Goal: Information Seeking & Learning: Learn about a topic

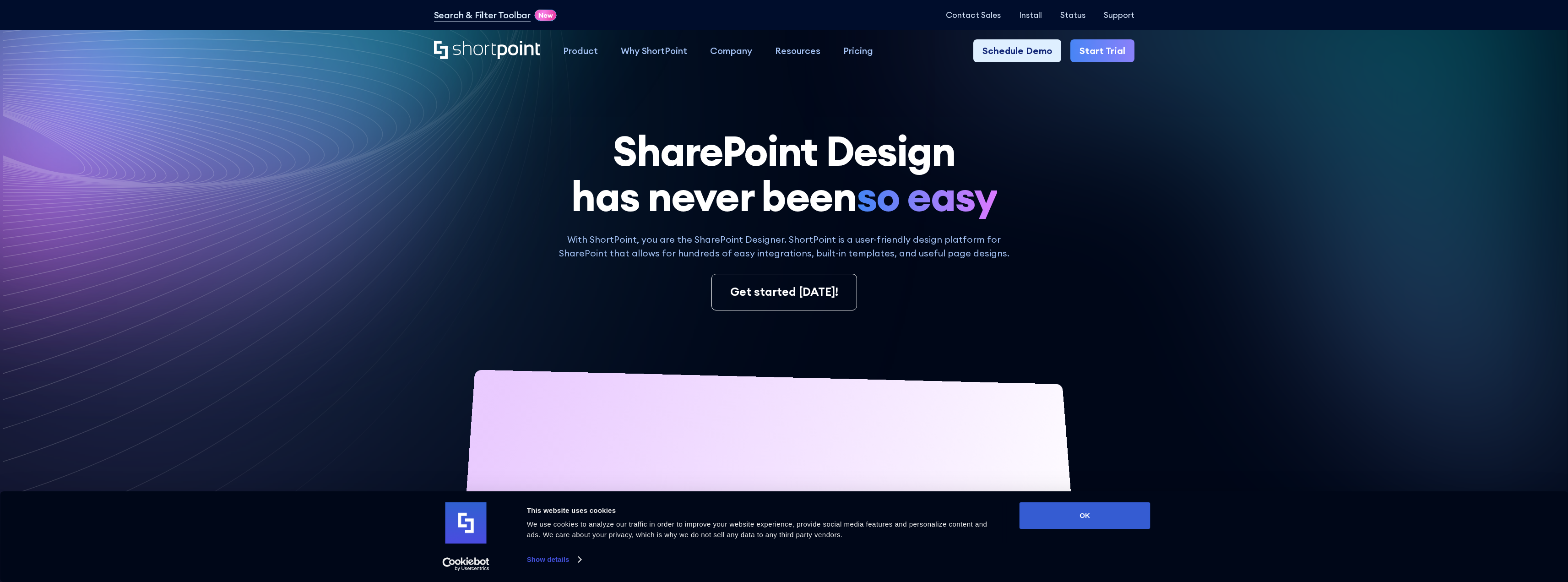
drag, startPoint x: 1071, startPoint y: 515, endPoint x: 1040, endPoint y: 460, distance: 63.1
click at [1071, 515] on button "OK" at bounding box center [1085, 515] width 131 height 27
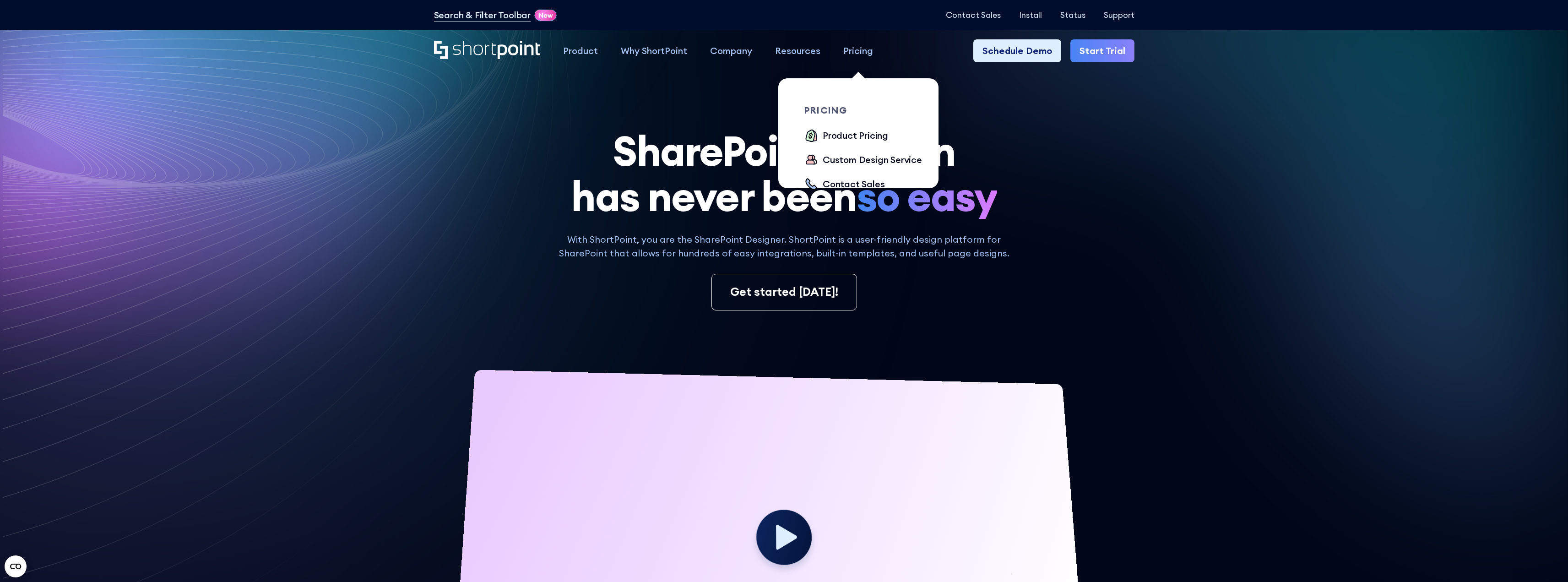
click at [854, 59] on link "Pricing" at bounding box center [857, 51] width 52 height 23
click at [844, 133] on div "Product Pricing" at bounding box center [855, 135] width 66 height 13
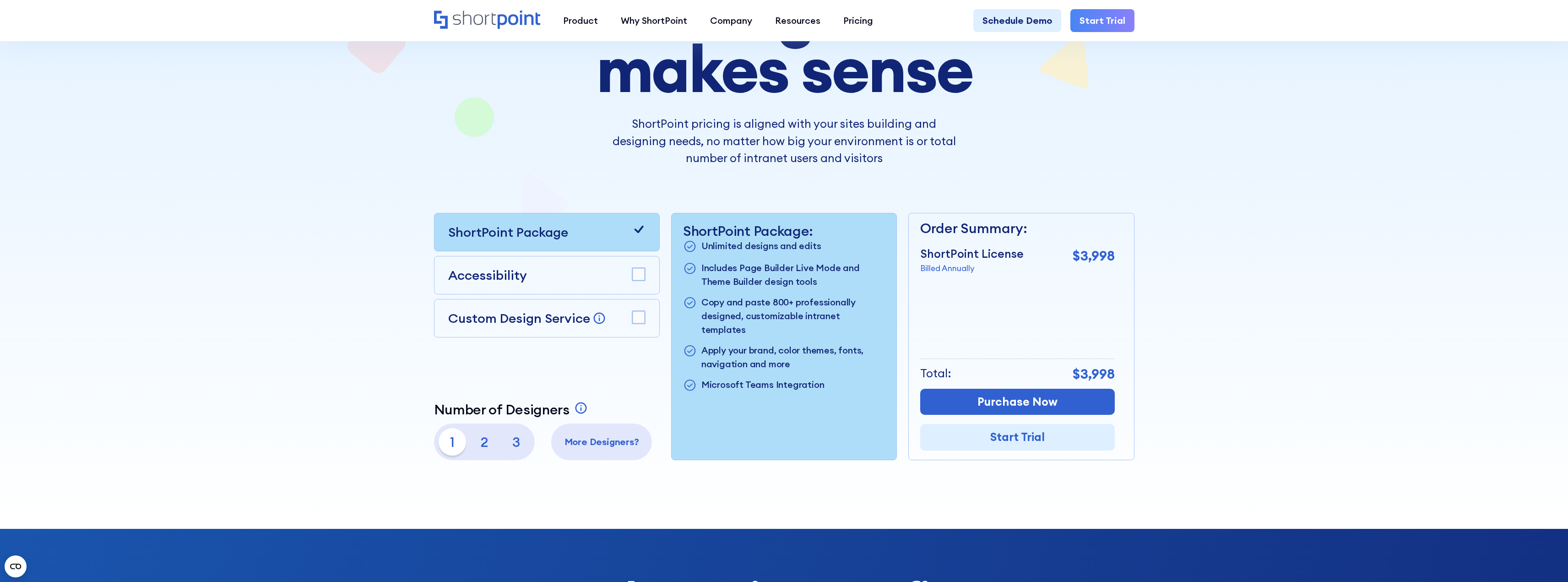
scroll to position [183, 0]
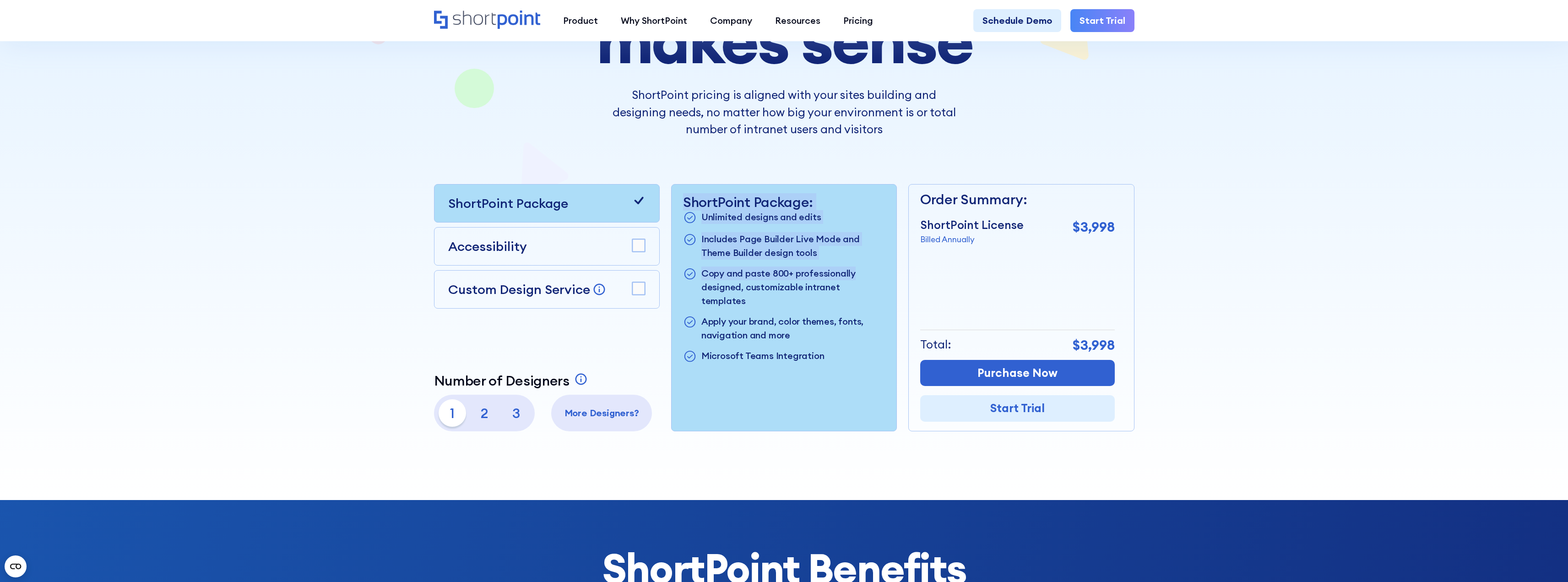
drag, startPoint x: 856, startPoint y: 257, endPoint x: 666, endPoint y: 222, distance: 193.2
click at [666, 222] on div "ShortPoint Package Accessibility Custom Design Service Bring your dream design …" at bounding box center [784, 307] width 700 height 248
click at [829, 257] on p "Includes Page Builder Live Mode and Theme Builder design tools" at bounding box center [792, 246] width 184 height 28
drag, startPoint x: 898, startPoint y: 290, endPoint x: 709, endPoint y: 257, distance: 191.9
click at [709, 257] on div "ShortPoint Package Accessibility Custom Design Service Bring your dream design …" at bounding box center [784, 307] width 700 height 248
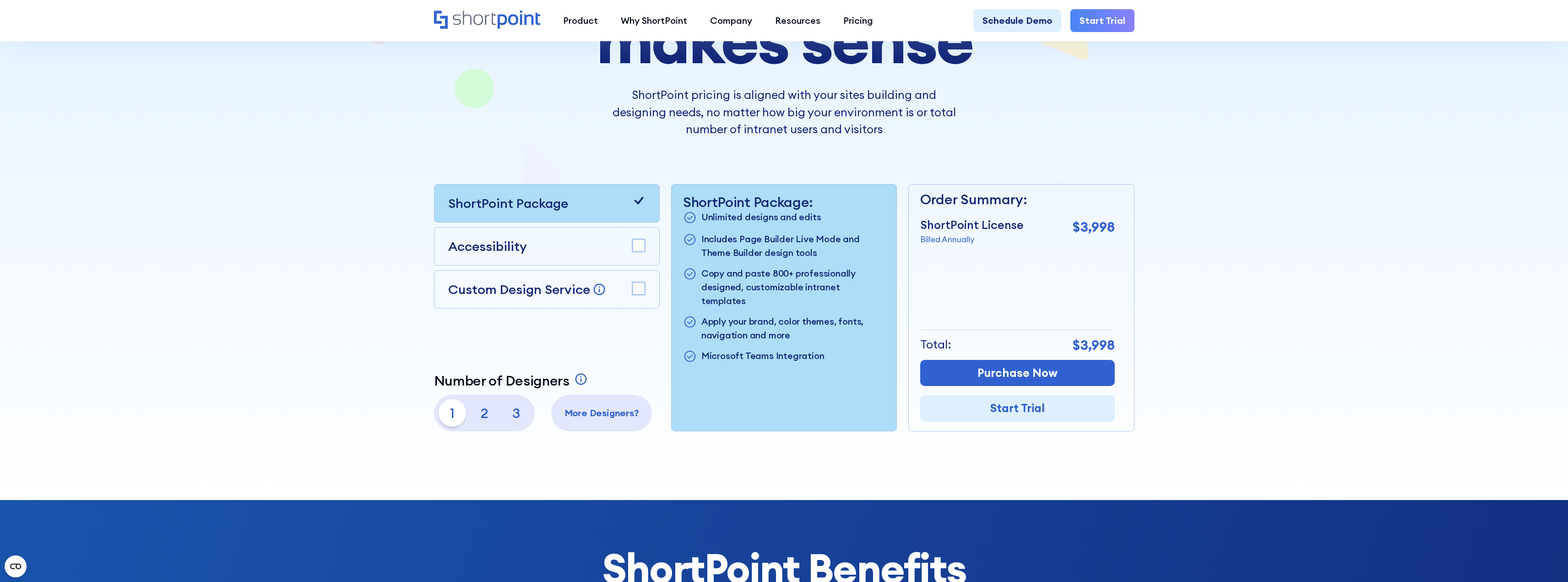
click at [813, 325] on p "Apply your brand, color themes, fonts, navigation and more" at bounding box center [792, 327] width 184 height 28
drag, startPoint x: 847, startPoint y: 325, endPoint x: 682, endPoint y: 298, distance: 167.2
click at [683, 298] on ul "Unlimited designs and edits Includes Page Builder Live Mode and Theme Builder d…" at bounding box center [784, 287] width 202 height 153
drag, startPoint x: 825, startPoint y: 340, endPoint x: 697, endPoint y: 326, distance: 128.8
click at [697, 326] on ul "Unlimited designs and edits Includes Page Builder Live Mode and Theme Builder d…" at bounding box center [784, 287] width 202 height 153
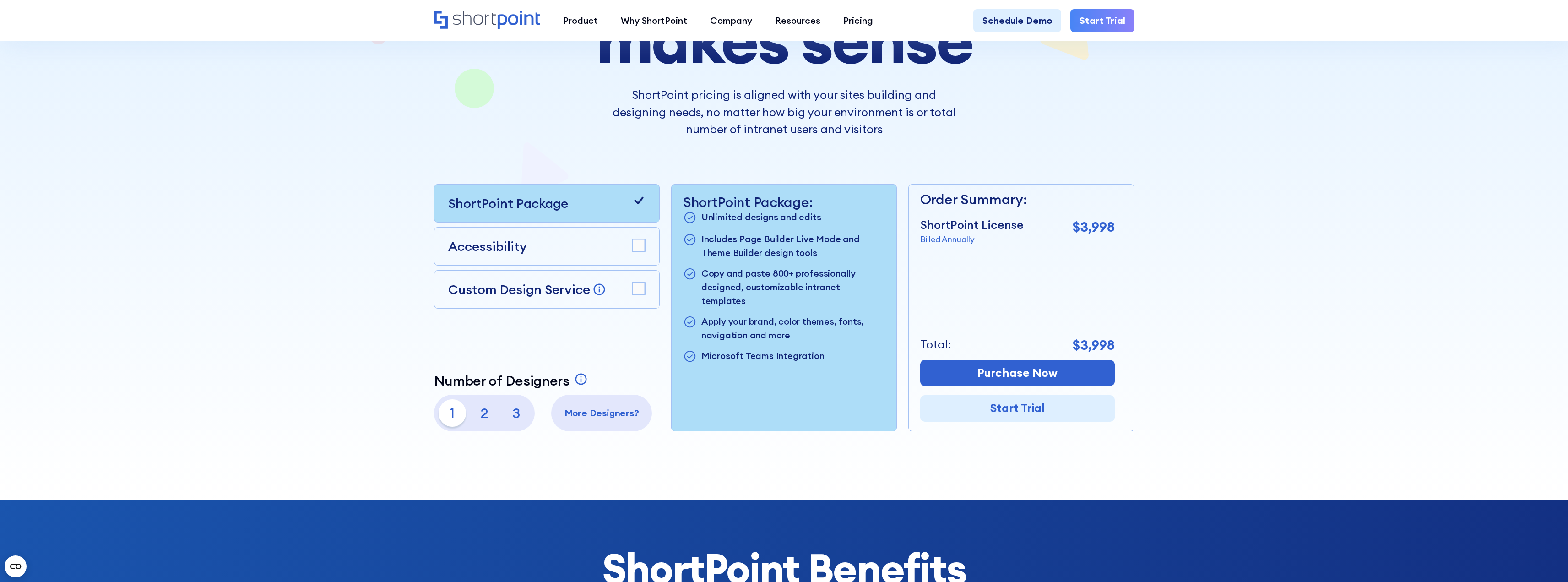
click at [744, 224] on p "Unlimited designs and edits" at bounding box center [760, 217] width 120 height 15
drag, startPoint x: 832, startPoint y: 213, endPoint x: 733, endPoint y: 213, distance: 99.0
click at [733, 213] on li "Unlimited designs and edits" at bounding box center [784, 217] width 202 height 15
drag, startPoint x: 841, startPoint y: 261, endPoint x: 714, endPoint y: 242, distance: 128.4
click at [714, 242] on ul "Unlimited designs and edits Includes Page Builder Live Mode and Theme Builder d…" at bounding box center [784, 287] width 202 height 153
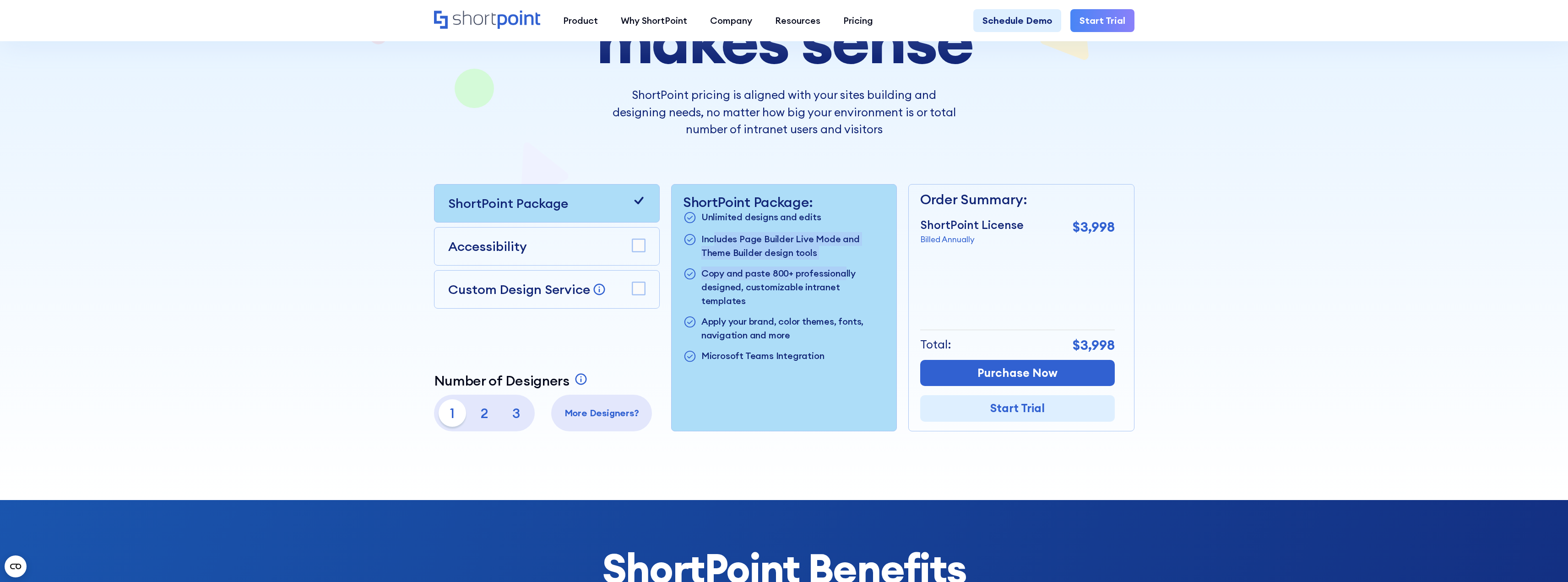
click at [820, 251] on p "Includes Page Builder Live Mode and Theme Builder design tools" at bounding box center [792, 246] width 184 height 28
drag, startPoint x: 820, startPoint y: 251, endPoint x: 704, endPoint y: 233, distance: 117.4
click at [704, 233] on p "Includes Page Builder Live Mode and Theme Builder design tools" at bounding box center [792, 246] width 184 height 28
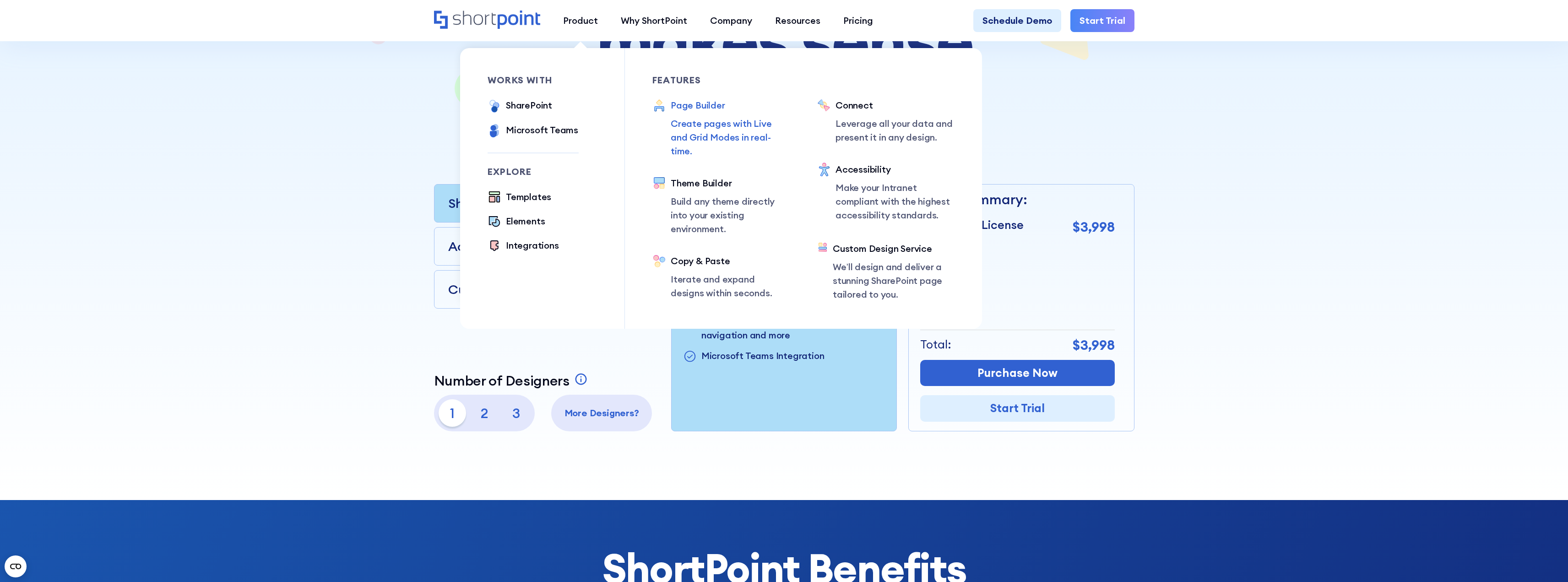
click at [708, 101] on div "Page Builder" at bounding box center [730, 105] width 119 height 13
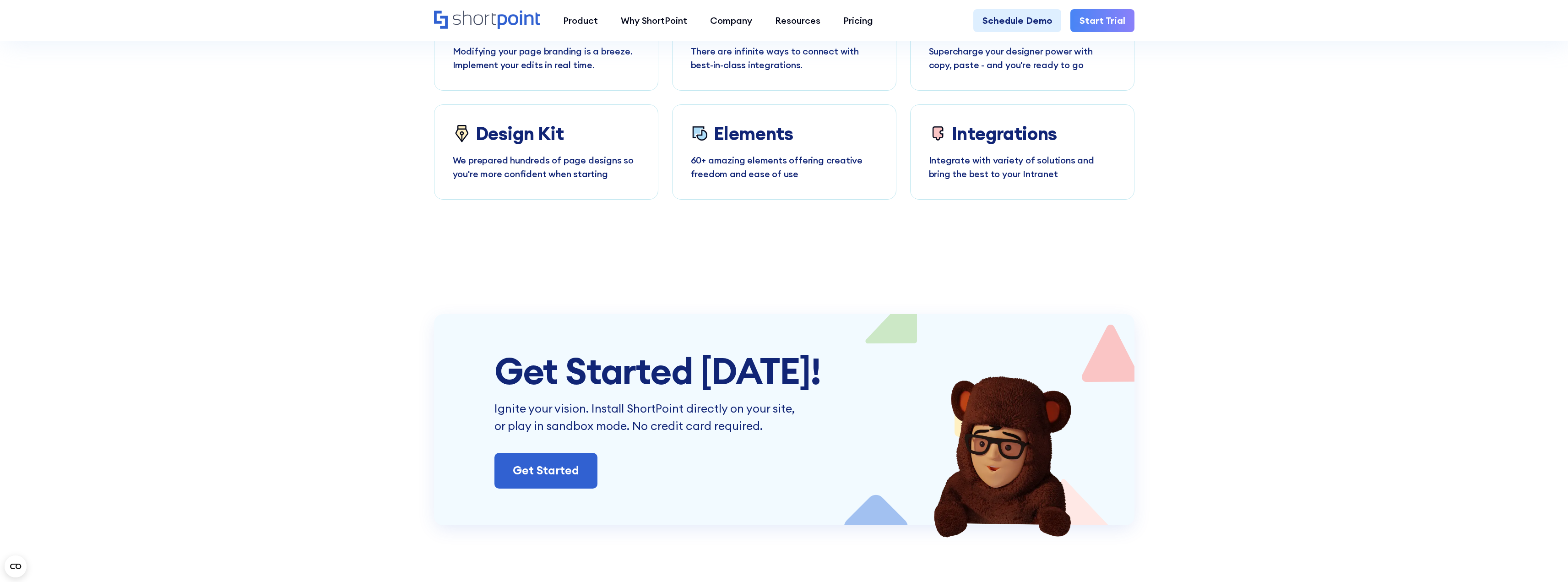
scroll to position [5401, 0]
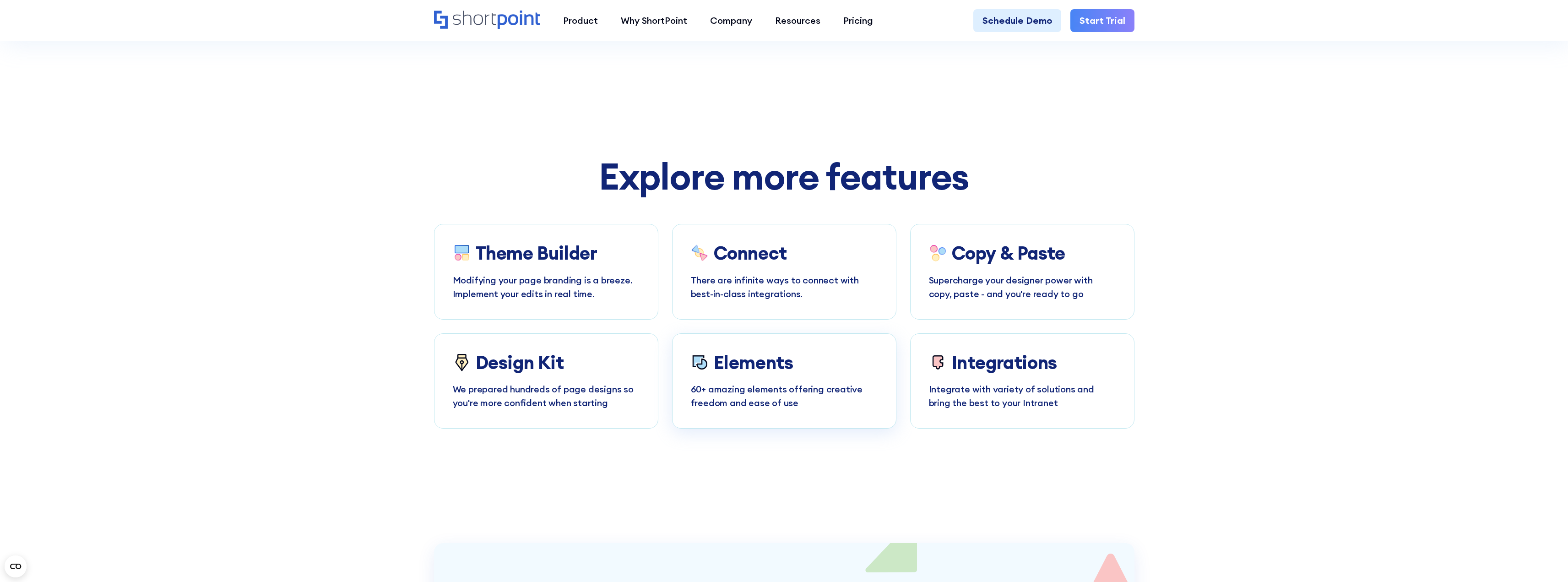
click at [731, 352] on h3 "Elements" at bounding box center [753, 363] width 80 height 21
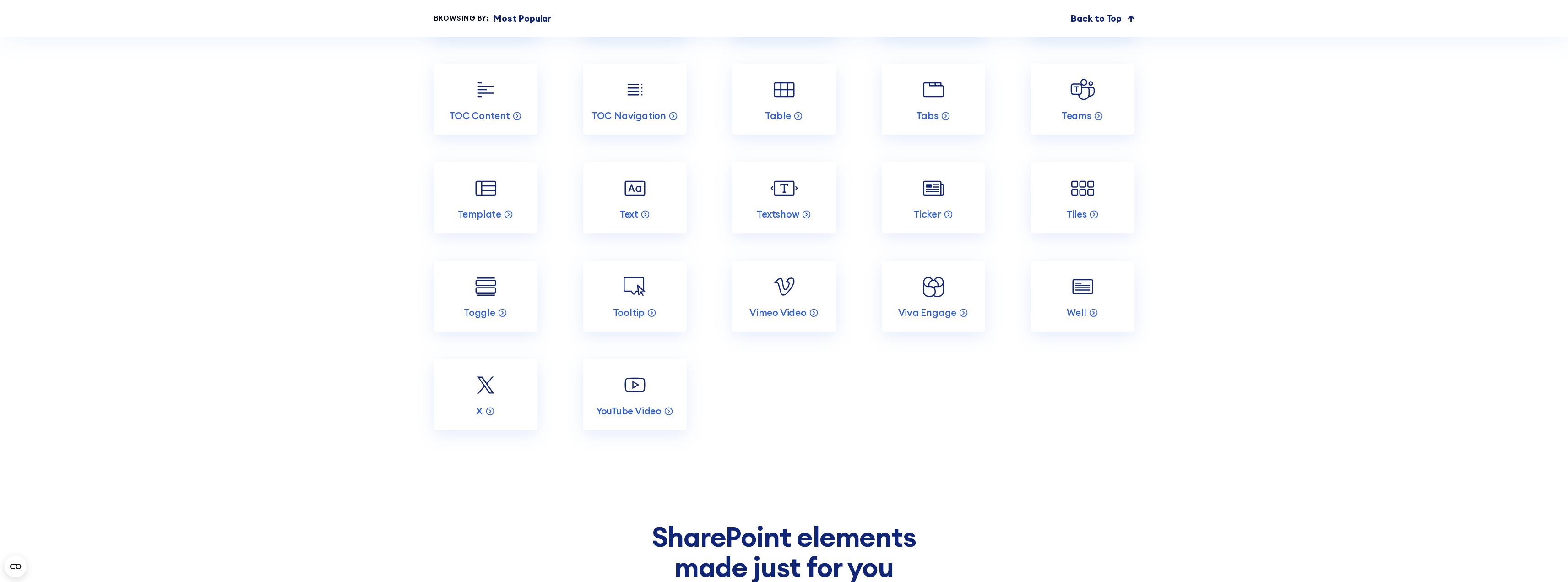
scroll to position [2105, 0]
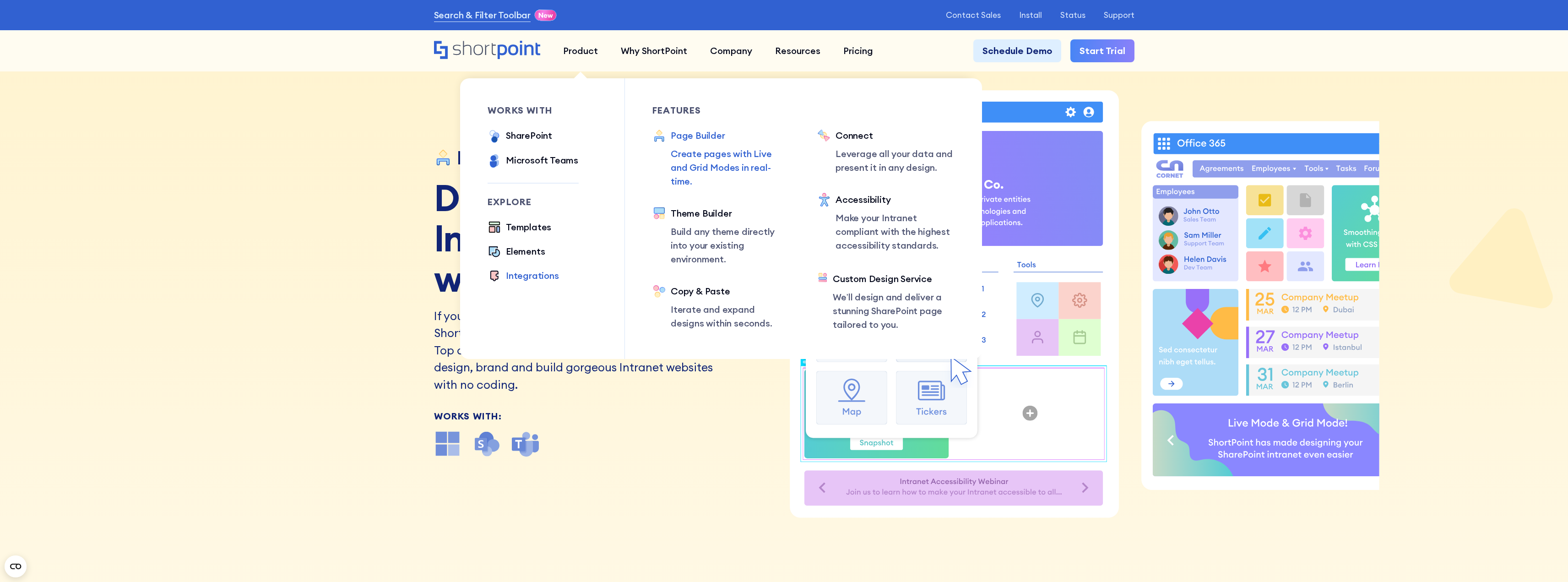
click at [534, 279] on div "Integrations" at bounding box center [532, 275] width 53 height 13
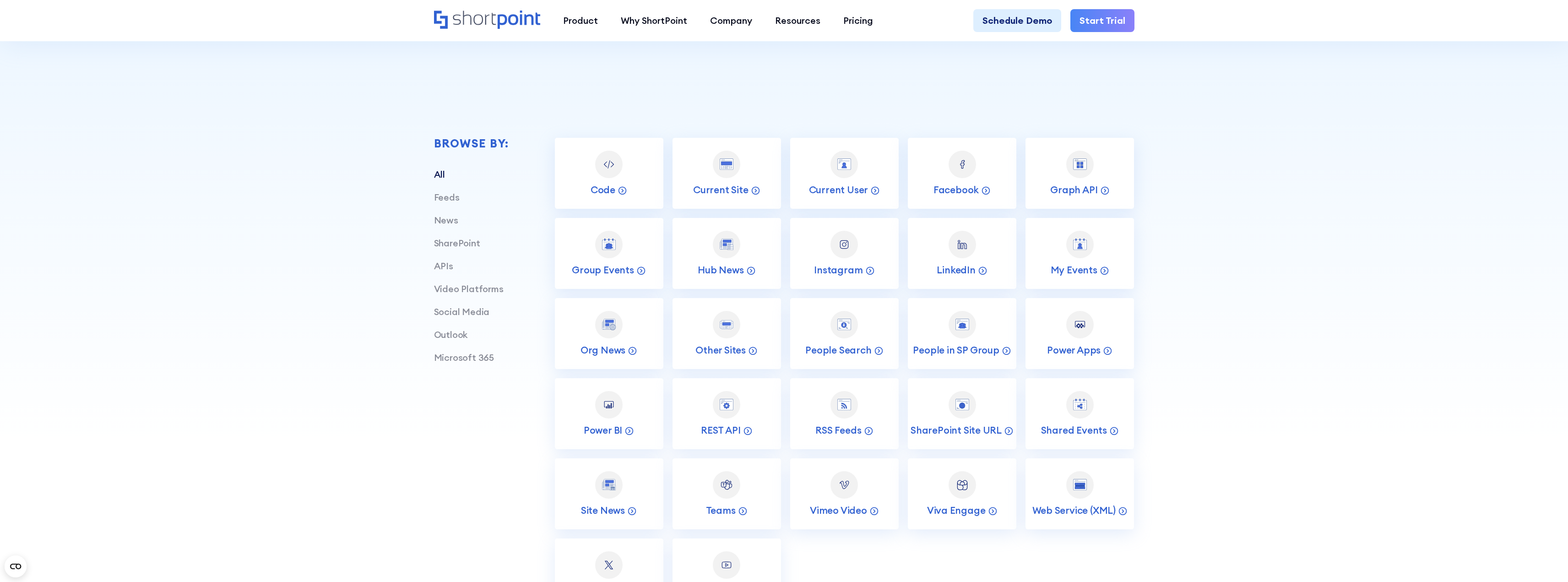
scroll to position [366, 0]
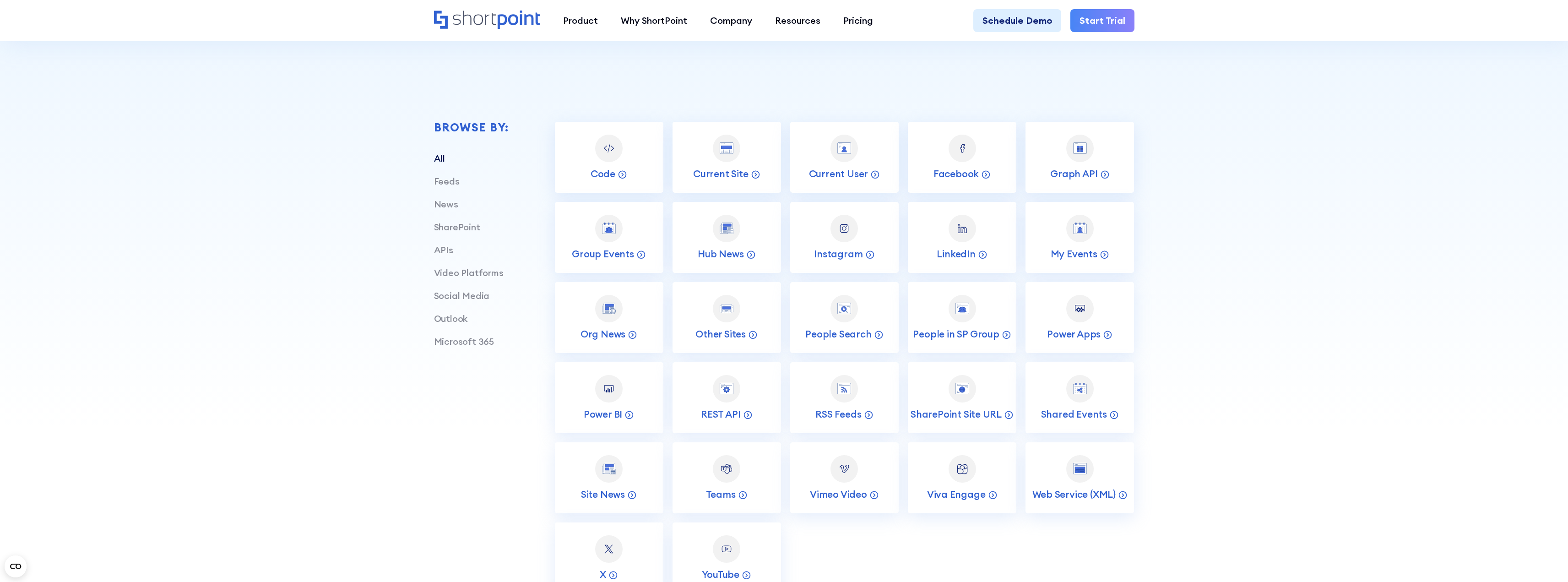
click at [443, 225] on link "SharePoint" at bounding box center [457, 226] width 46 height 12
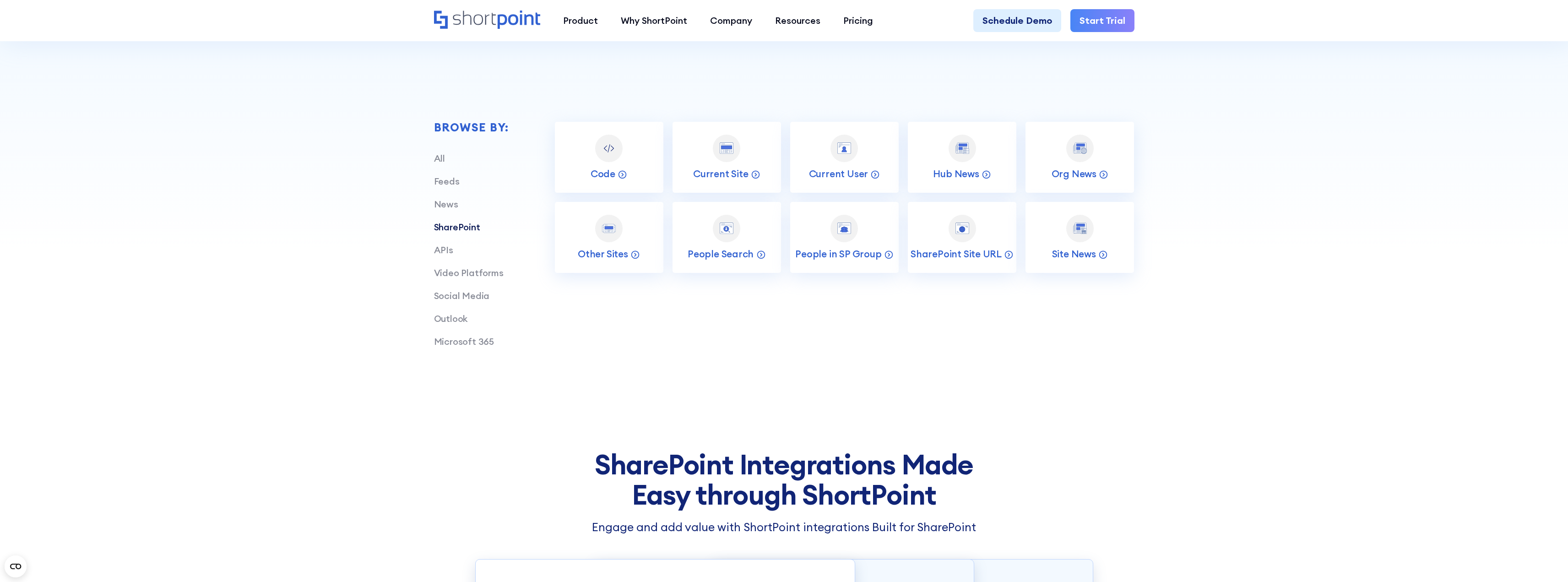
click at [434, 245] on link "APIs" at bounding box center [444, 249] width 20 height 12
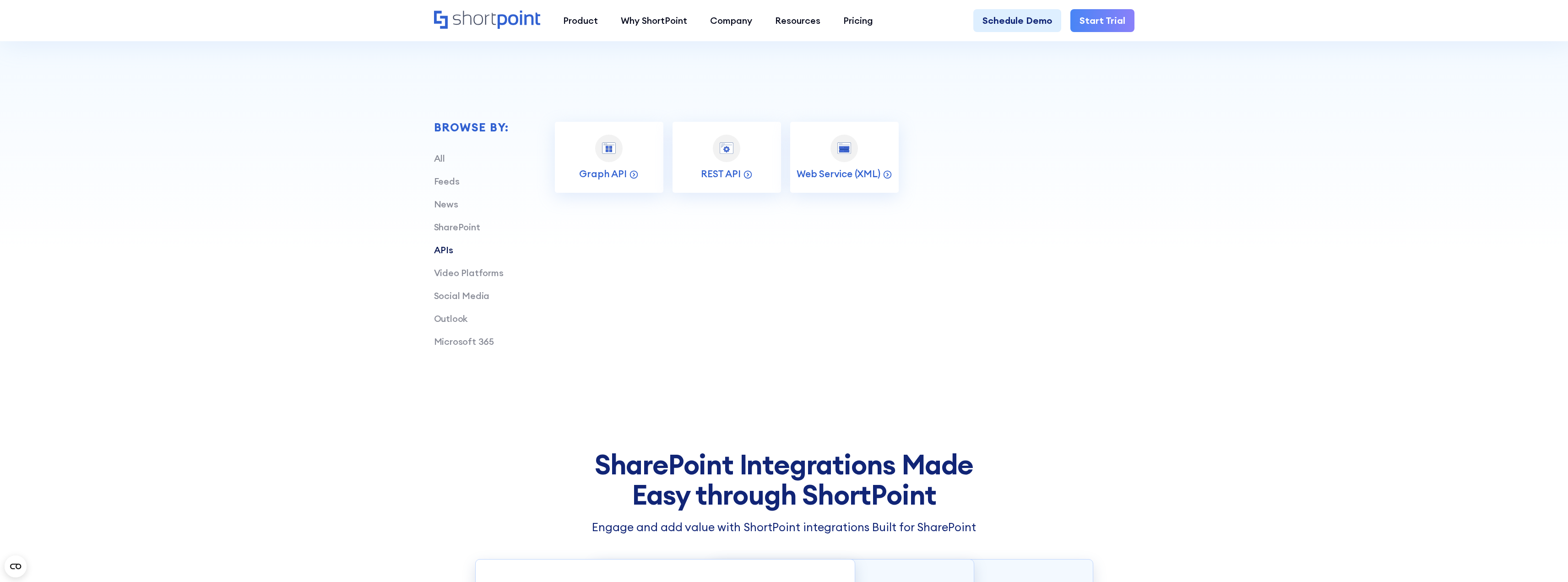
scroll to position [183, 0]
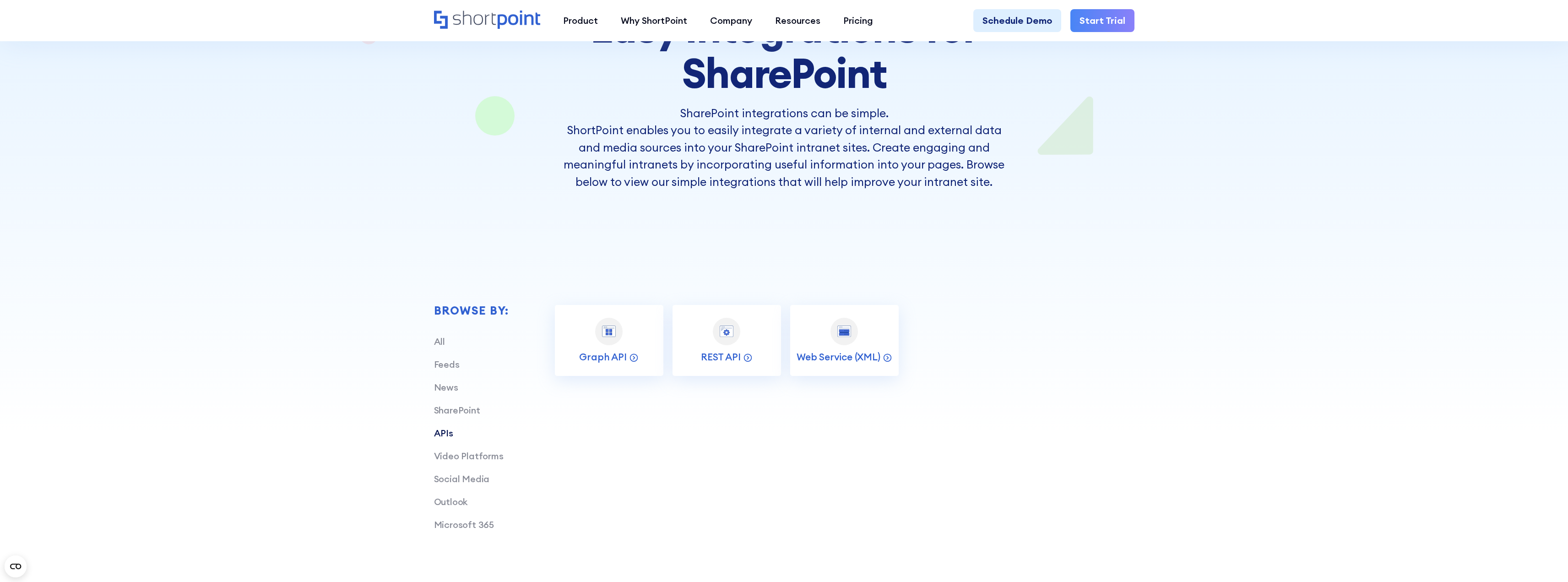
click at [1442, 201] on div "Browse by: All Feeds News SharePoint APIs Video Platforms Social Media Outlook …" at bounding box center [784, 412] width 1568 height 442
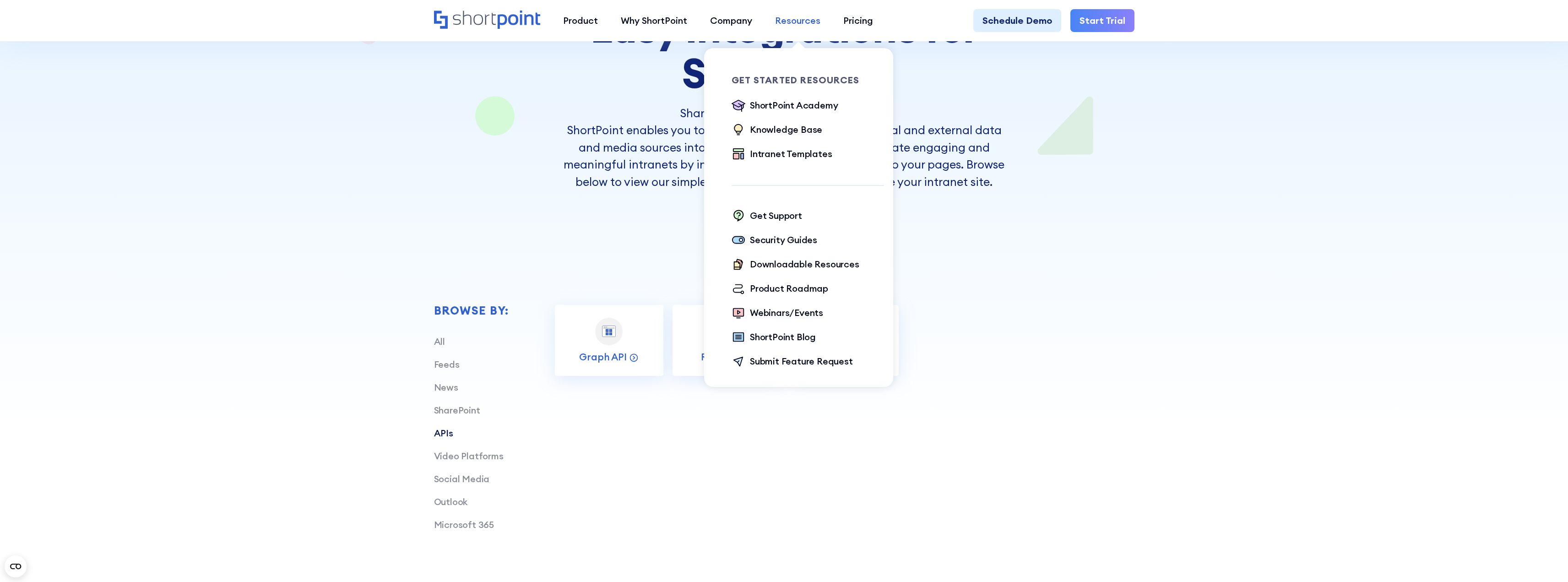
click at [783, 24] on div "Resources" at bounding box center [797, 20] width 45 height 13
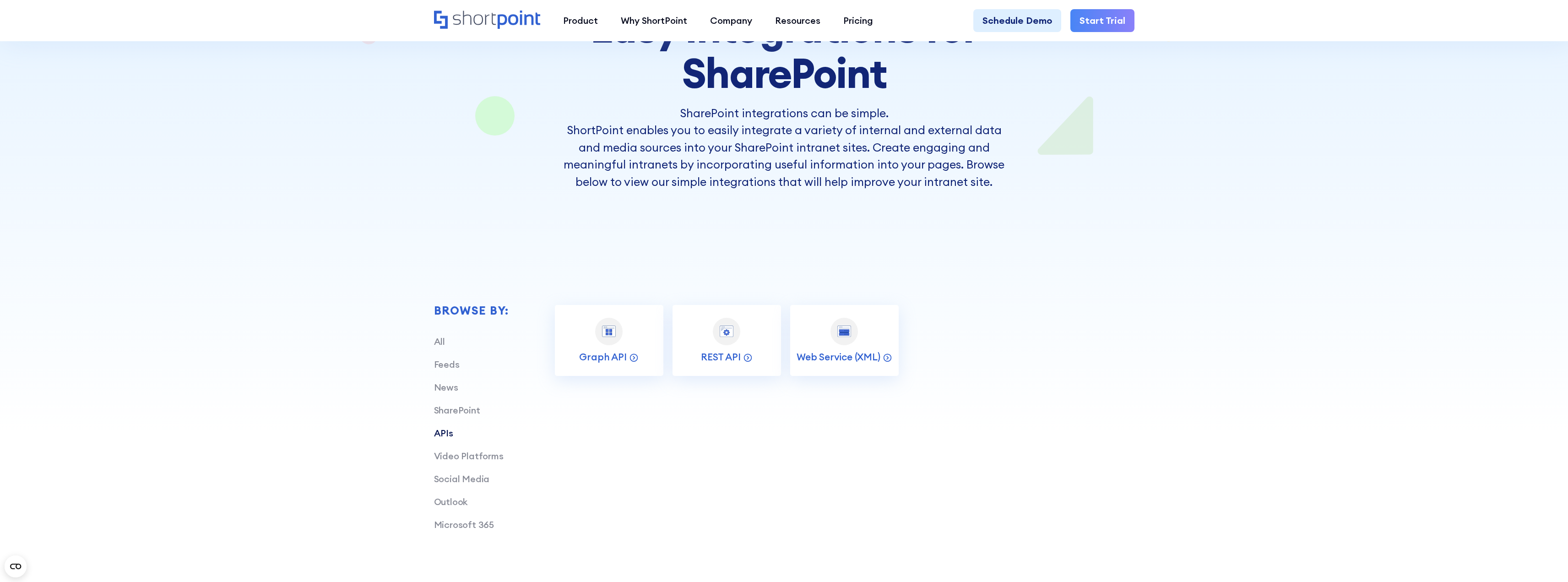
drag, startPoint x: 1354, startPoint y: 255, endPoint x: 1073, endPoint y: 112, distance: 315.3
click at [1352, 255] on div "Browse by: All Feeds News SharePoint APIs Video Platforms Social Media Outlook …" at bounding box center [784, 412] width 1568 height 442
